Goal: Navigation & Orientation: Find specific page/section

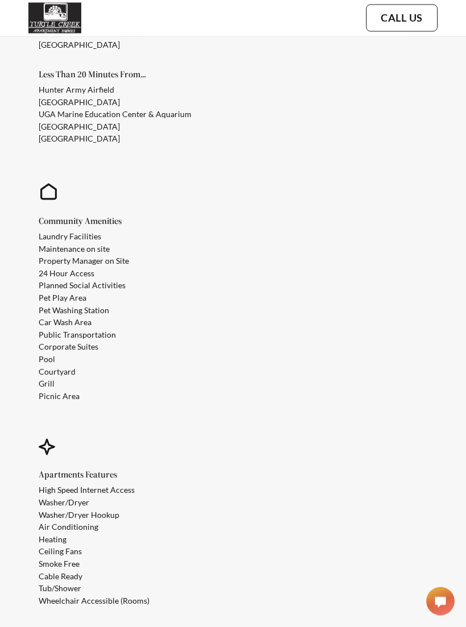
scroll to position [1404, 0]
click at [32, 261] on div "Community Amenities Laundry Facilities Maintenance on site Property Manager on …" at bounding box center [226, 309] width 398 height 257
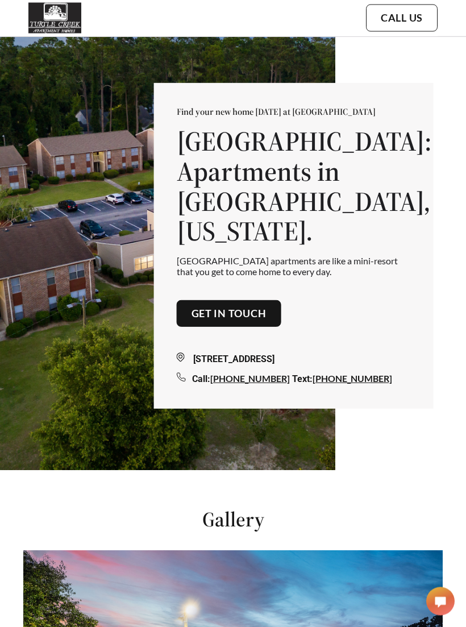
scroll to position [0, 0]
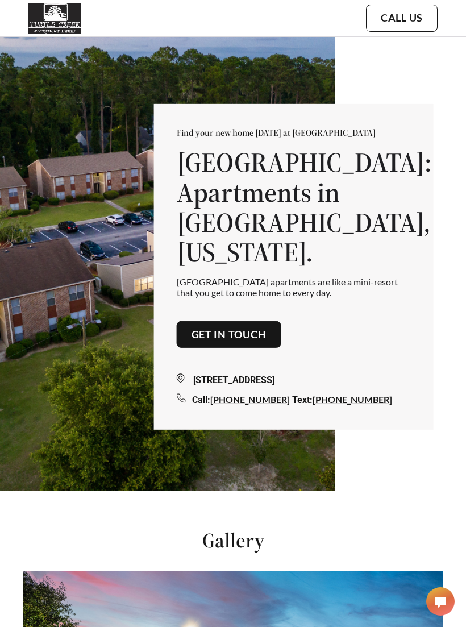
click at [219, 249] on h1 "Turtle Creek: Apartments in Savannah, Georgia." at bounding box center [294, 207] width 234 height 120
click at [202, 255] on h1 "Turtle Creek: Apartments in Savannah, Georgia." at bounding box center [294, 207] width 234 height 120
click at [41, 23] on img at bounding box center [54, 18] width 53 height 31
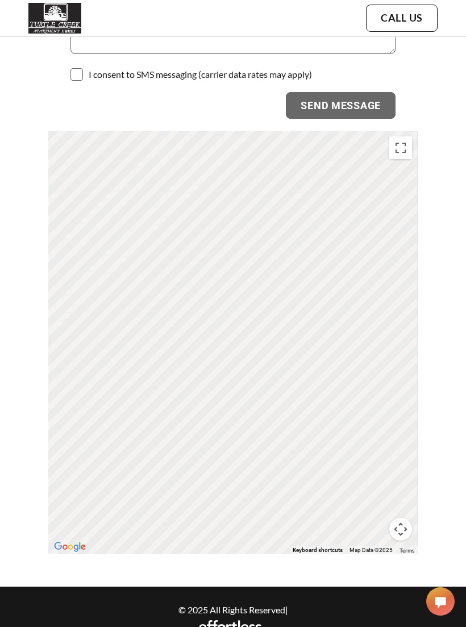
scroll to position [3270, 0]
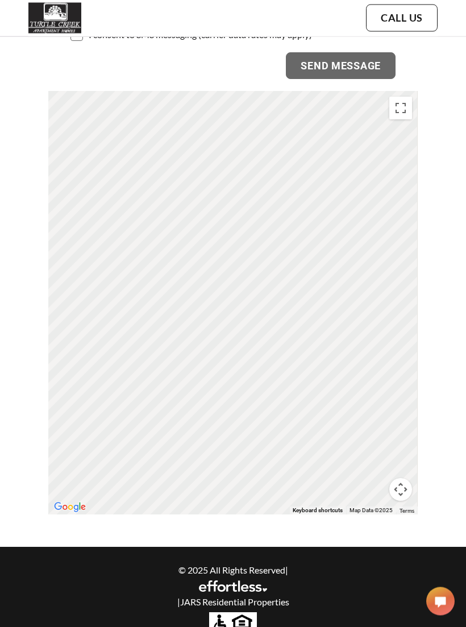
click at [212, 581] on img at bounding box center [233, 586] width 68 height 11
click at [193, 601] on p "| JARS Residential Properties" at bounding box center [233, 602] width 343 height 11
click at [199, 603] on div "© 2025 All Rights Reserved | | JARS Residential Properties" at bounding box center [233, 584] width 343 height 53
click at [231, 626] on img at bounding box center [233, 624] width 48 height 24
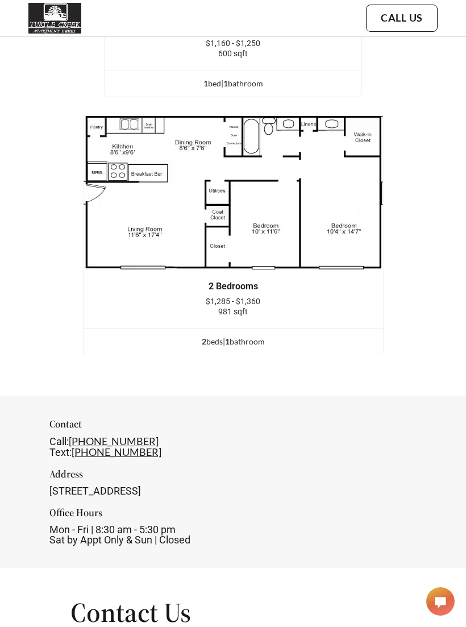
scroll to position [2330, 0]
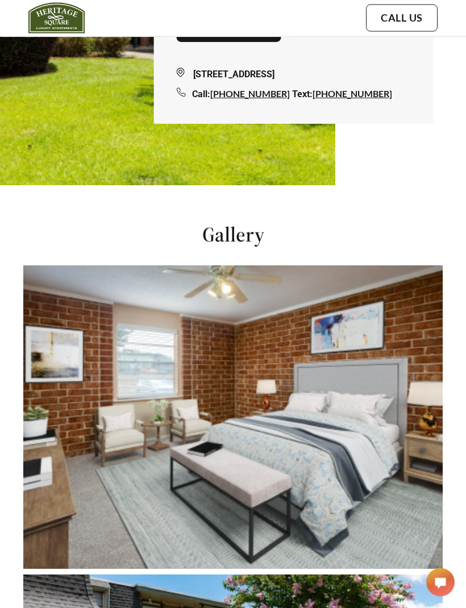
click at [127, 375] on img at bounding box center [232, 417] width 419 height 303
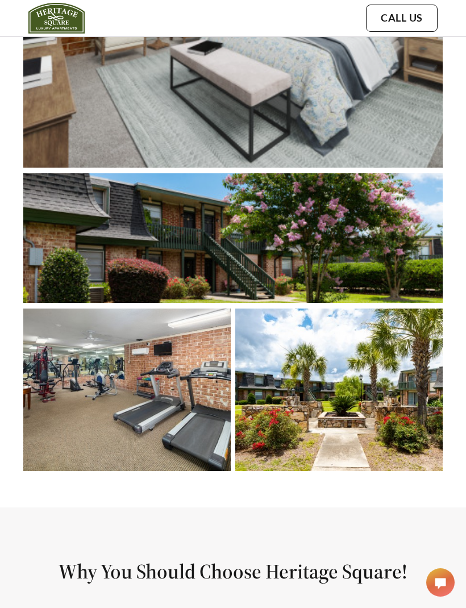
scroll to position [823, 0]
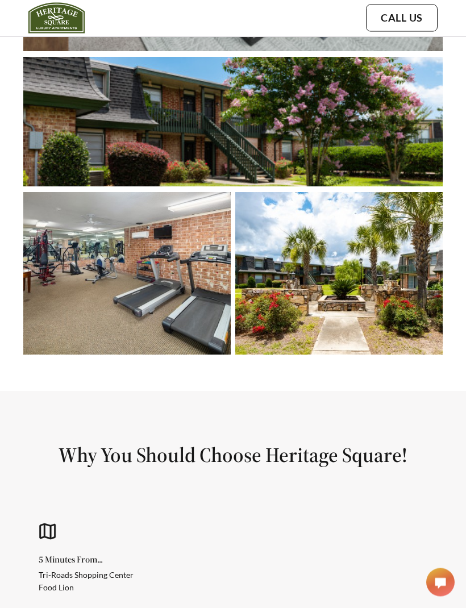
click at [73, 298] on img at bounding box center [126, 274] width 207 height 162
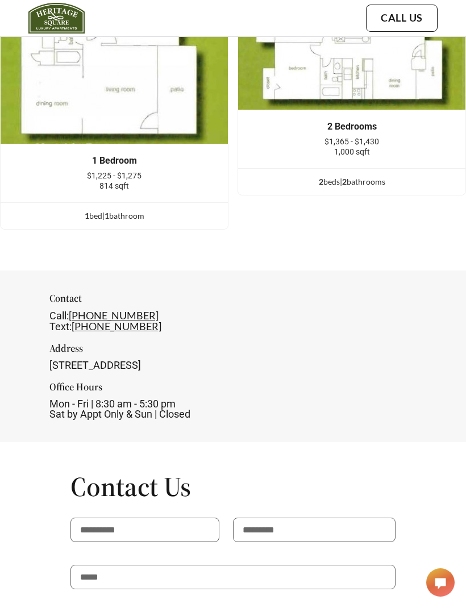
scroll to position [2138, 0]
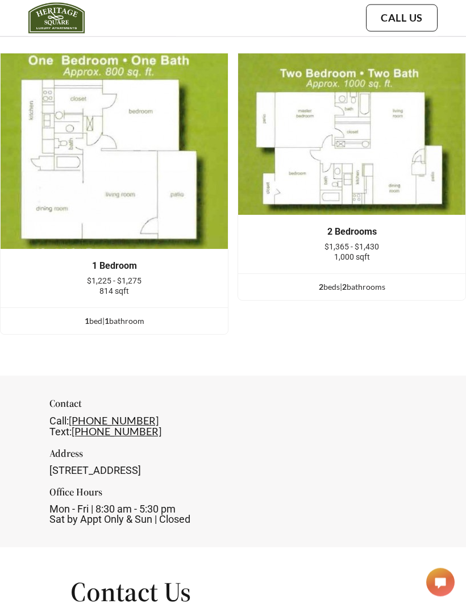
click at [237, 216] on img at bounding box center [351, 134] width 228 height 162
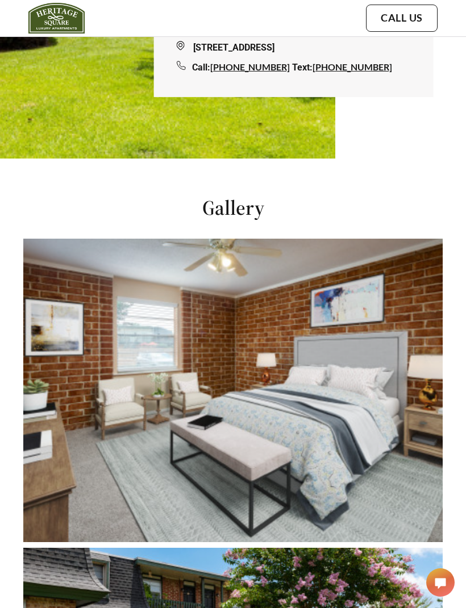
scroll to position [0, 0]
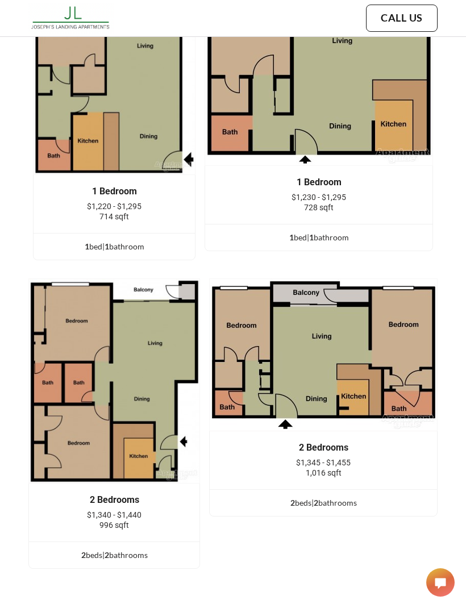
scroll to position [2057, 0]
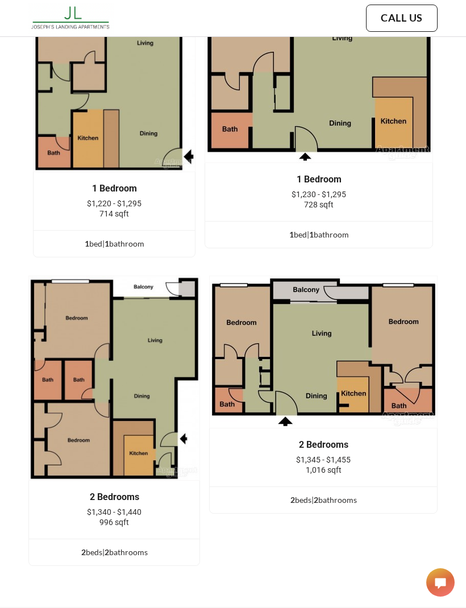
click at [9, 469] on div "1 Bedroom $1,220 - $1,295 714 sqft 1 bed | 1 bathroom 1 Bedroom $1,230 - $1,295…" at bounding box center [233, 271] width 466 height 608
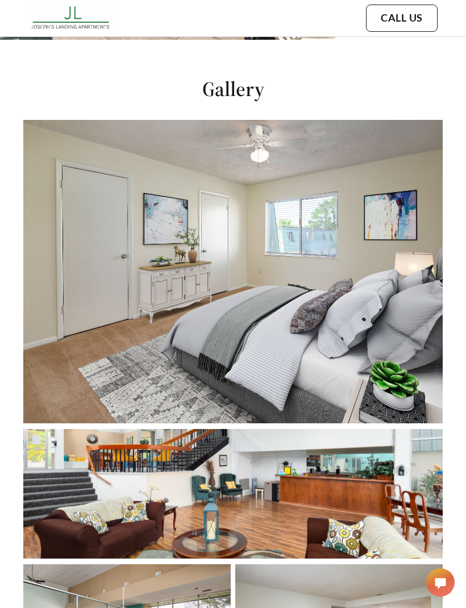
scroll to position [453, 0]
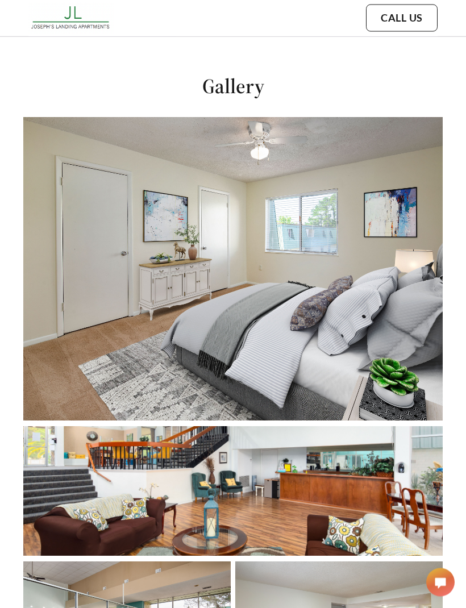
click at [116, 215] on img at bounding box center [232, 269] width 419 height 303
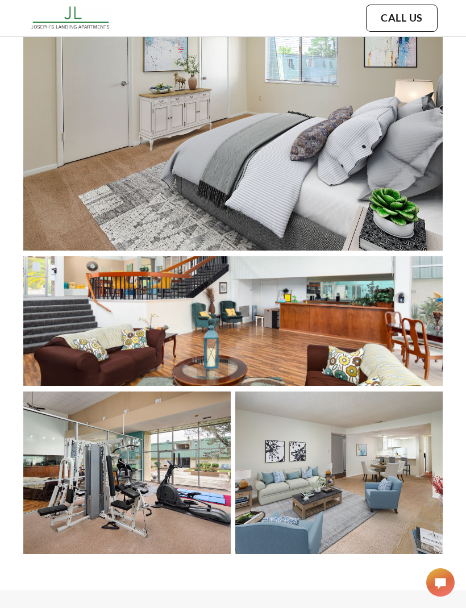
scroll to position [497, 0]
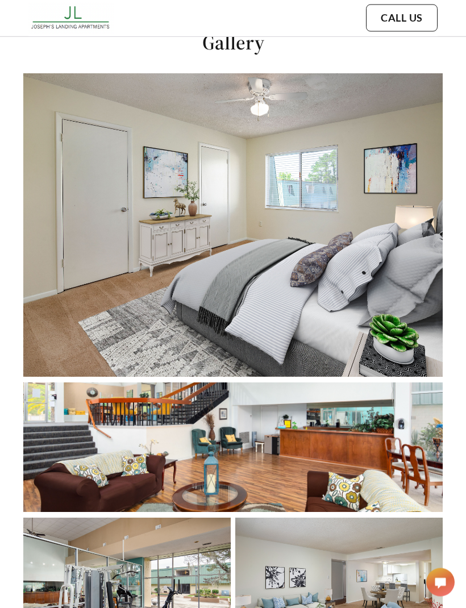
click at [114, 222] on img at bounding box center [232, 225] width 419 height 303
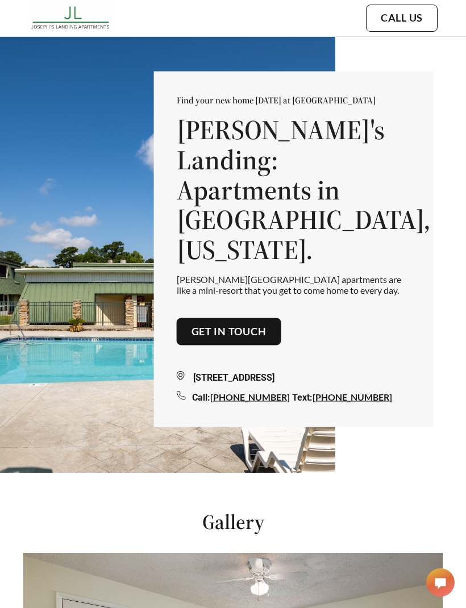
scroll to position [0, 0]
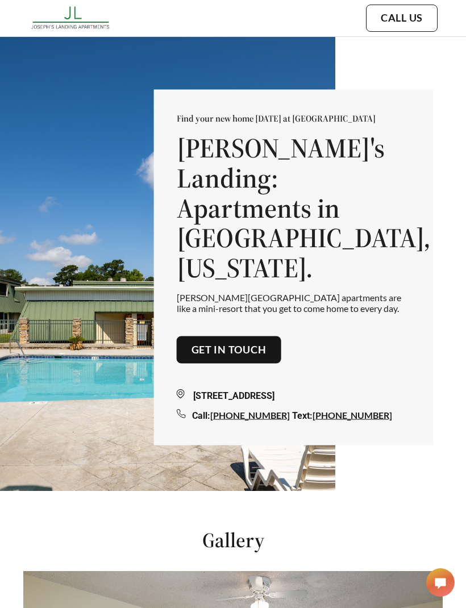
click at [214, 389] on div "12350 Mercy Blvd, Savannah, GA 31419" at bounding box center [294, 396] width 234 height 14
click at [215, 389] on div "12350 Mercy Blvd, Savannah, GA 31419" at bounding box center [294, 396] width 234 height 14
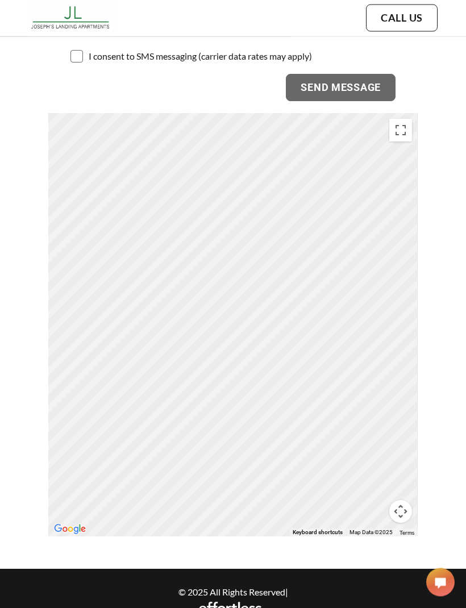
scroll to position [3184, 0]
click at [95, 285] on div "To activate drag with keyboard, press Alt + Enter. Once in keyboard drag state,…" at bounding box center [232, 325] width 369 height 423
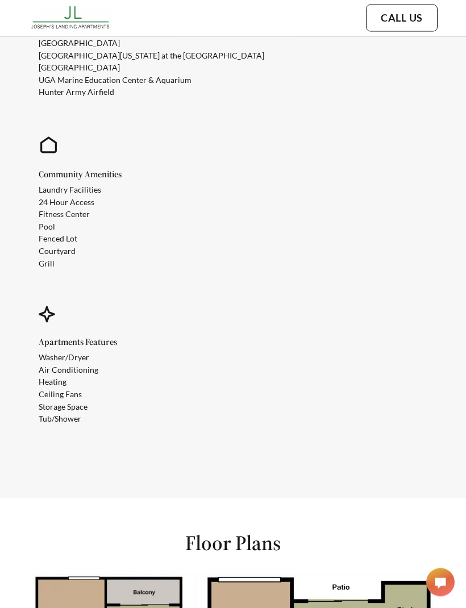
scroll to position [1420, 0]
